Goal: Task Accomplishment & Management: Manage account settings

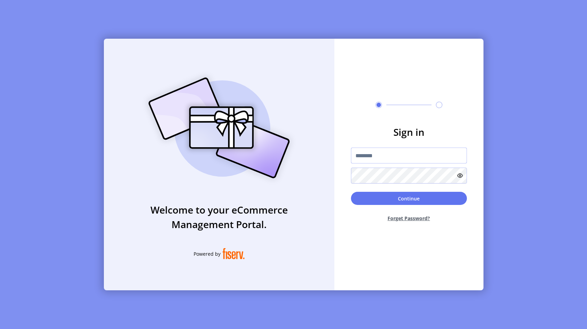
click at [391, 152] on input "text" at bounding box center [409, 155] width 116 height 16
type input "**********"
click at [436, 196] on button "Continue" at bounding box center [409, 198] width 116 height 13
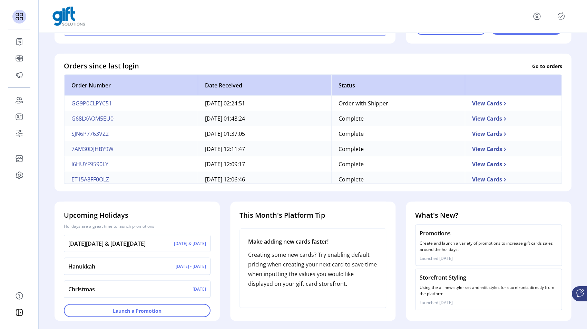
scroll to position [177, 0]
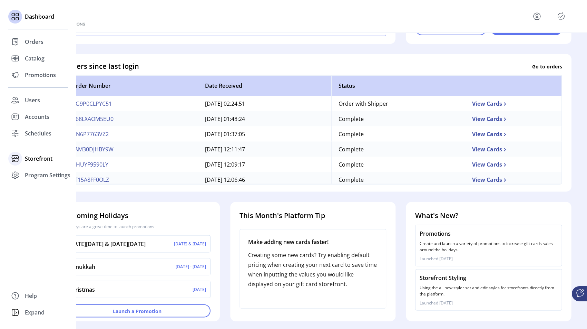
click at [39, 160] on span "Storefront" at bounding box center [39, 158] width 28 height 8
click at [44, 171] on span "Configuration" at bounding box center [43, 172] width 36 height 8
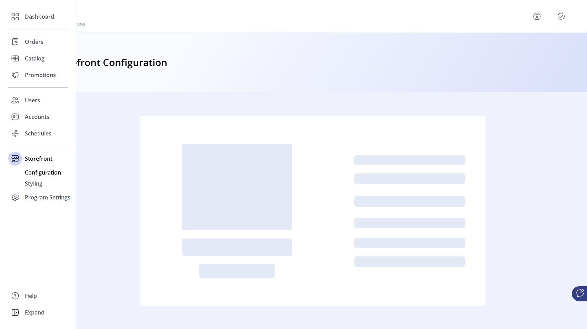
click at [49, 171] on span "Configuration" at bounding box center [43, 172] width 36 height 8
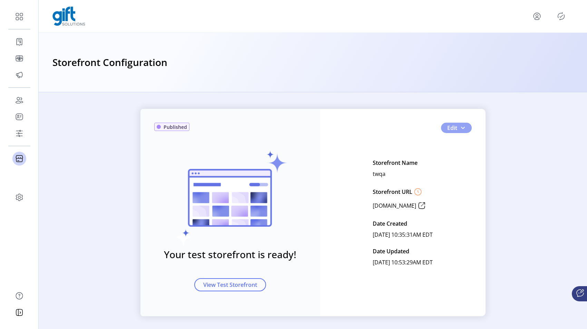
click at [463, 127] on span "button" at bounding box center [463, 128] width 6 height 6
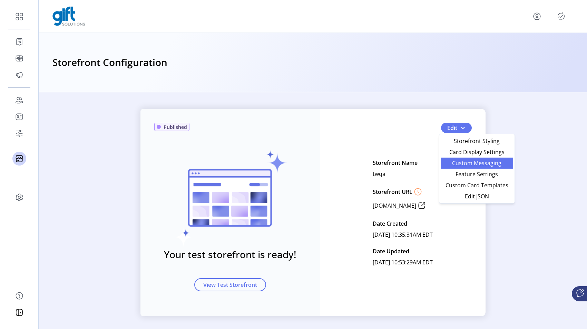
click at [461, 167] on link "Custom Messaging" at bounding box center [477, 162] width 72 height 11
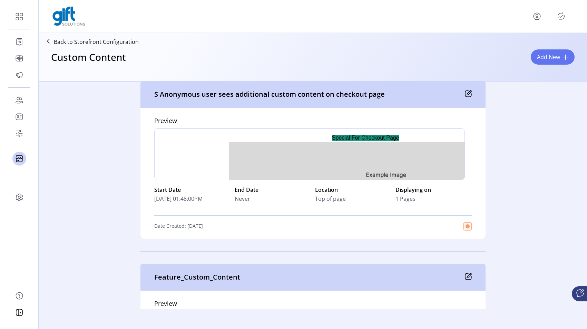
scroll to position [56, 0]
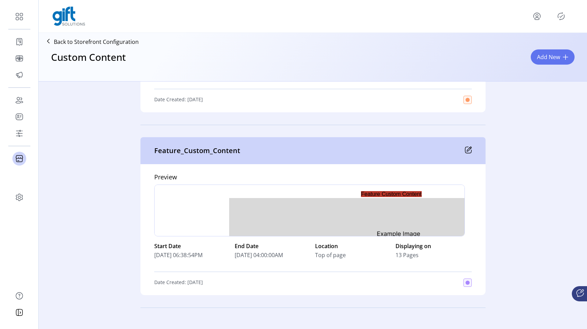
click at [468, 147] on icon at bounding box center [469, 149] width 4 height 4
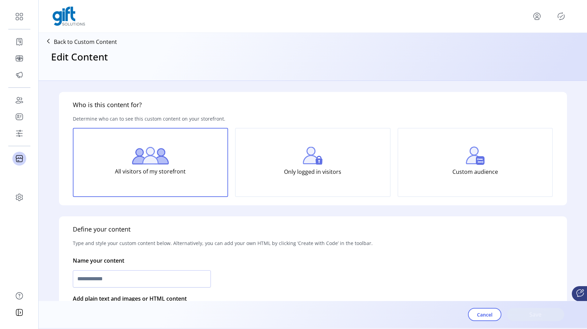
type input "**********"
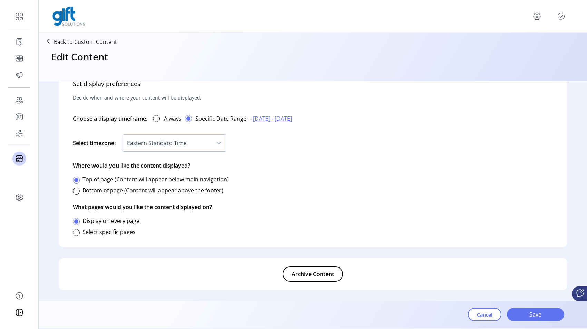
click at [305, 274] on span "Archive Content" at bounding box center [313, 274] width 42 height 8
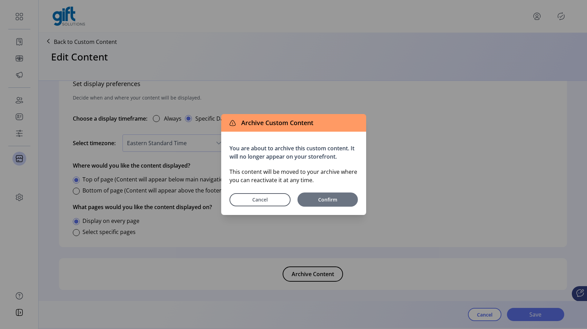
click at [323, 198] on span "Confirm" at bounding box center [328, 199] width 54 height 7
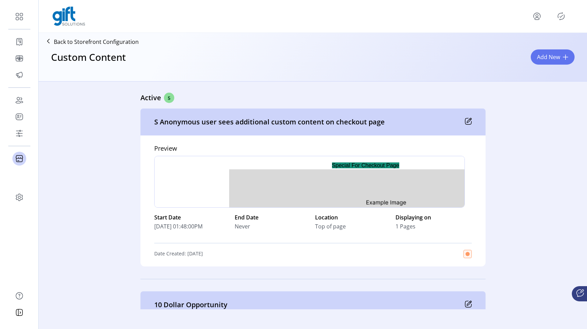
click at [564, 13] on icon "Publisher Panel" at bounding box center [561, 16] width 11 height 11
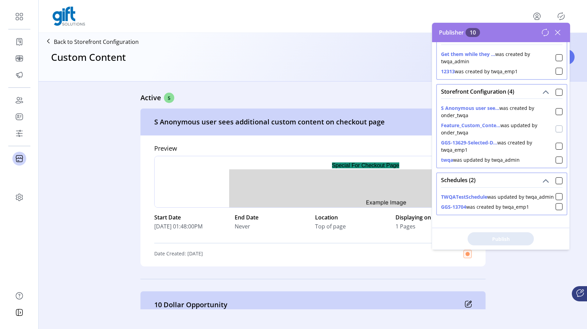
click at [556, 132] on div at bounding box center [559, 128] width 7 height 7
click at [492, 240] on span "Publish 2 Items" at bounding box center [501, 238] width 48 height 7
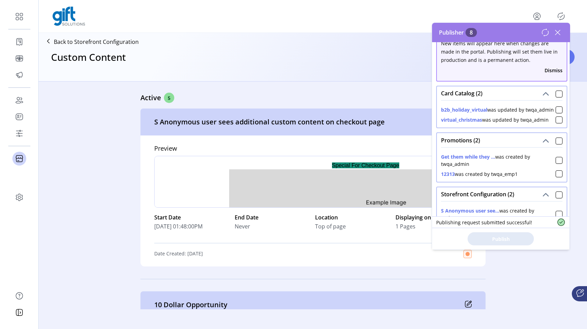
click at [559, 32] on icon at bounding box center [557, 32] width 5 height 5
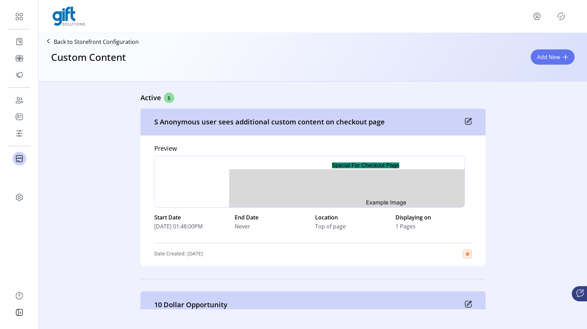
click at [556, 16] on icon "Publisher Panel" at bounding box center [561, 16] width 11 height 11
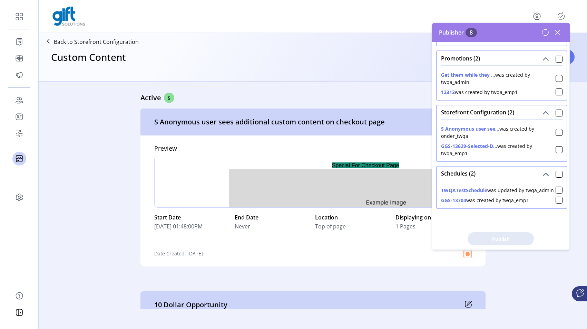
click at [559, 34] on icon at bounding box center [557, 32] width 11 height 11
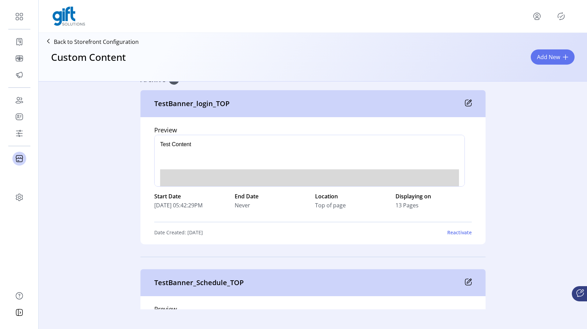
scroll to position [971, 0]
